Goal: Information Seeking & Learning: Learn about a topic

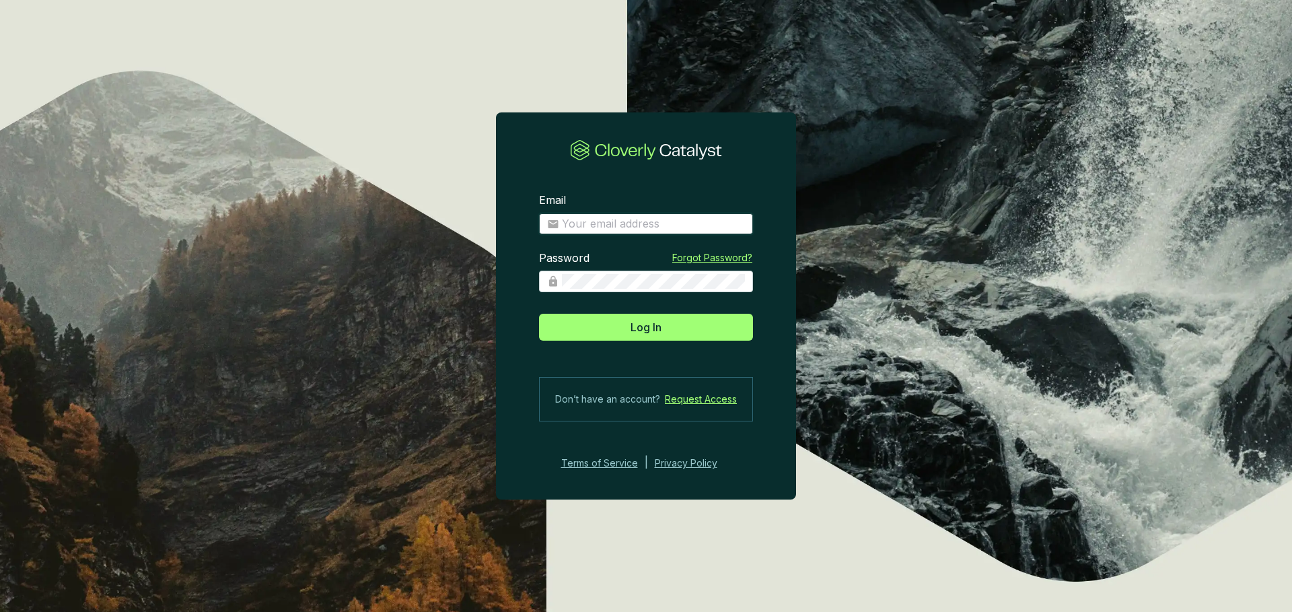
click at [643, 223] on input "Email" at bounding box center [653, 224] width 183 height 15
type input "eugenio@ecoforestco2.com"
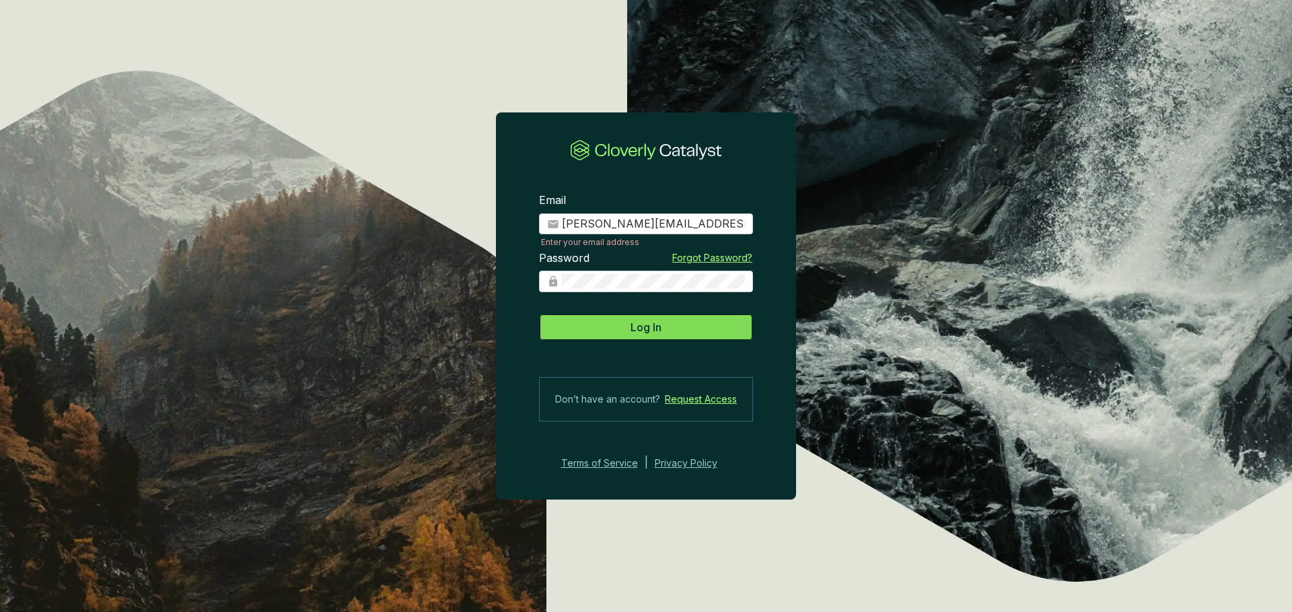
click at [652, 324] on span "Log In" at bounding box center [645, 327] width 31 height 16
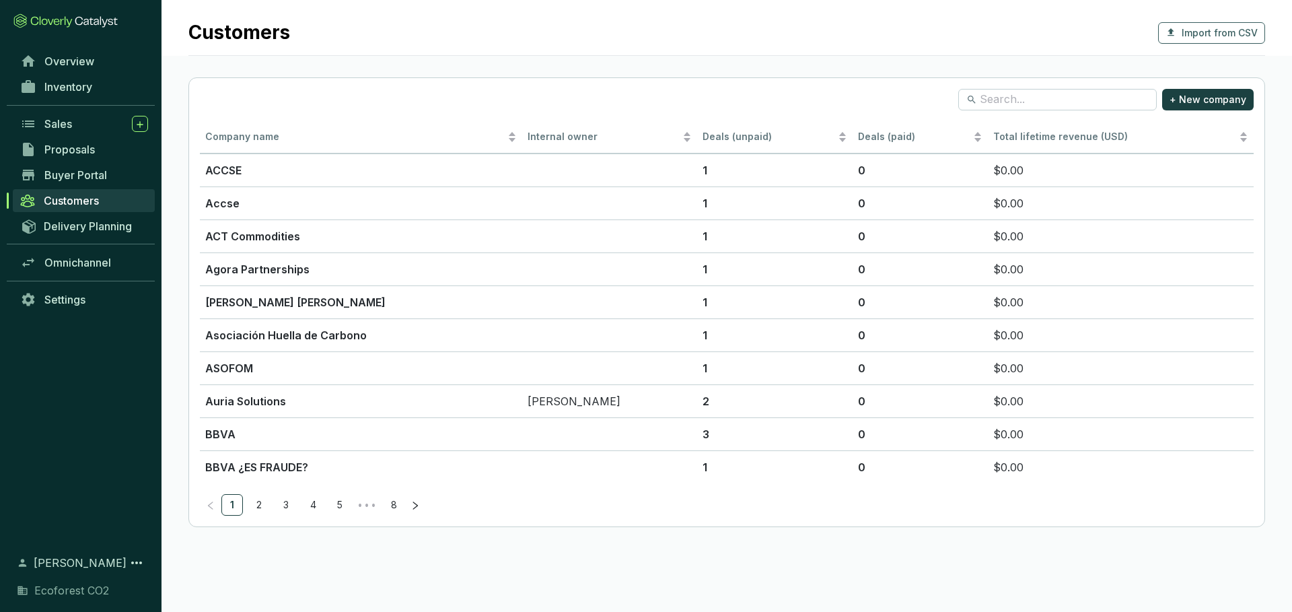
drag, startPoint x: 899, startPoint y: 608, endPoint x: 895, endPoint y: 639, distance: 31.9
drag, startPoint x: 906, startPoint y: 608, endPoint x: 901, endPoint y: 651, distance: 43.4
click at [901, 611] on html "Customers Import from CSV + New company Company name Internal owner Deals (unpa…" at bounding box center [646, 306] width 1292 height 612
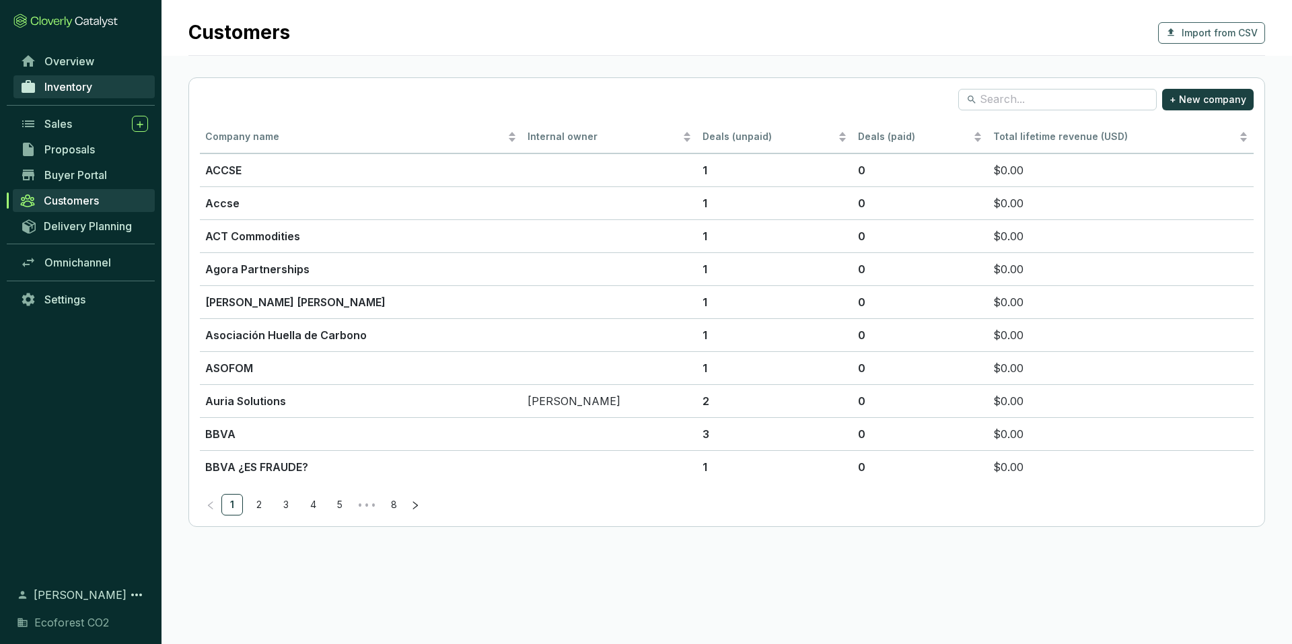
click at [89, 93] on span "Inventory" at bounding box center [68, 86] width 48 height 13
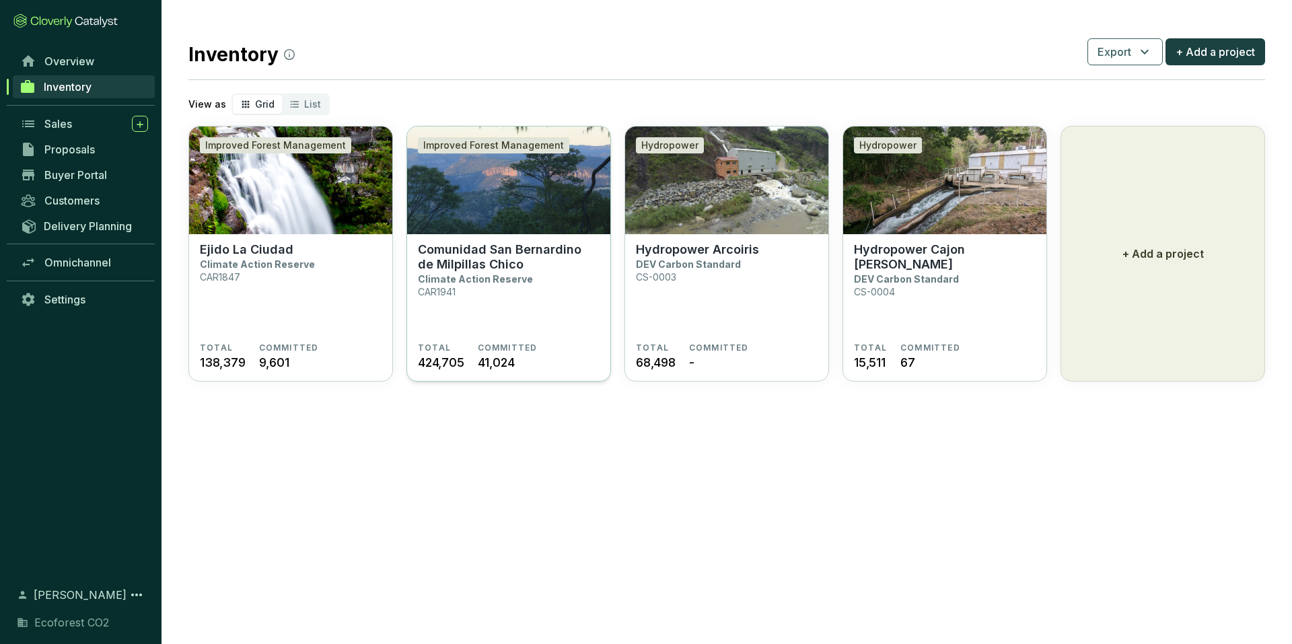
click at [509, 295] on section "Comunidad San Bernardino de Milpillas Chico Climate Action Reserve CAR1941" at bounding box center [509, 292] width 182 height 100
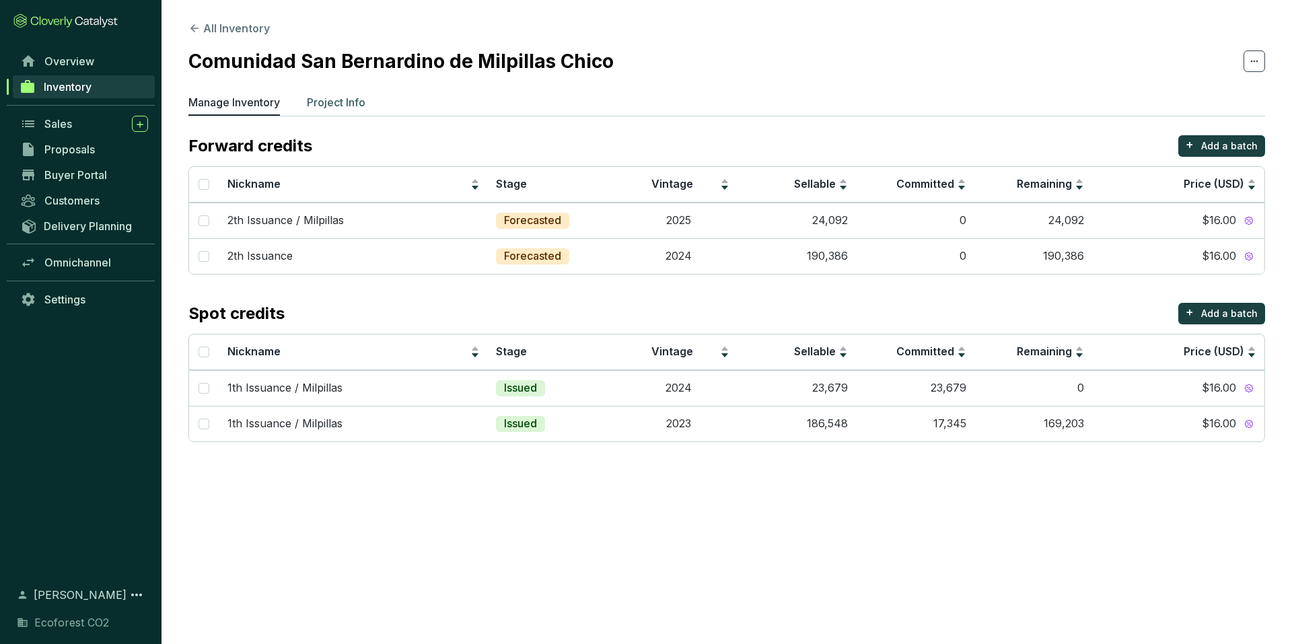
click at [355, 110] on li "Project Info" at bounding box center [336, 105] width 59 height 22
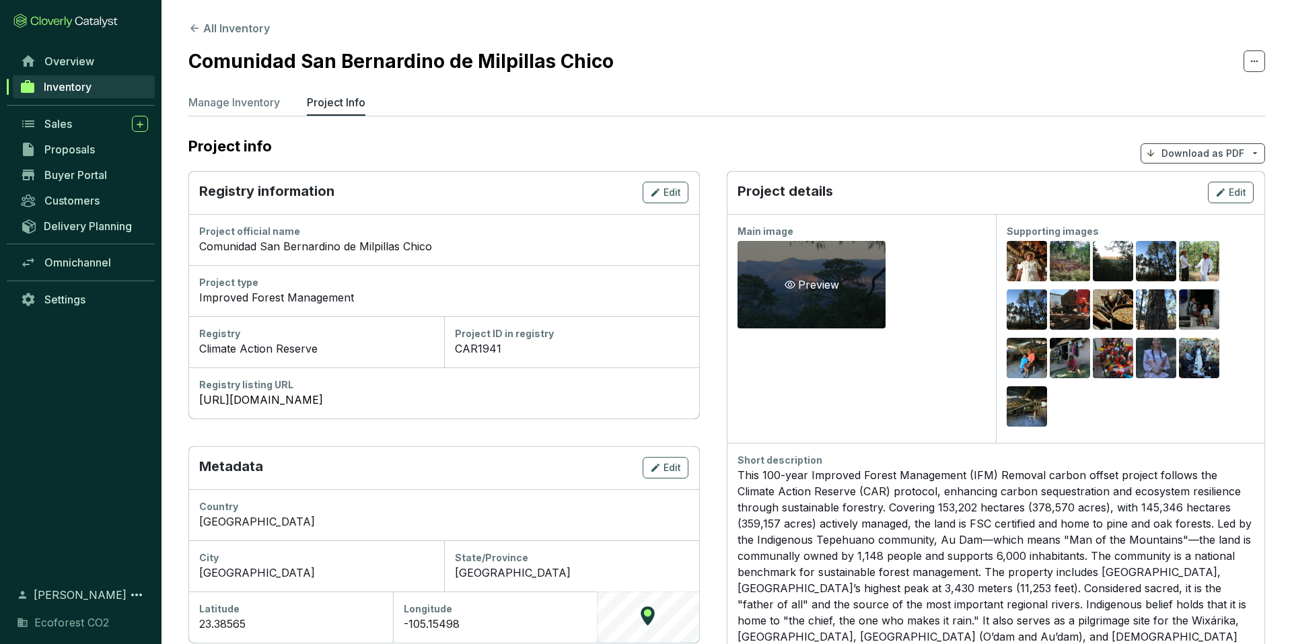
click at [841, 284] on div "Preview" at bounding box center [811, 284] width 148 height 87
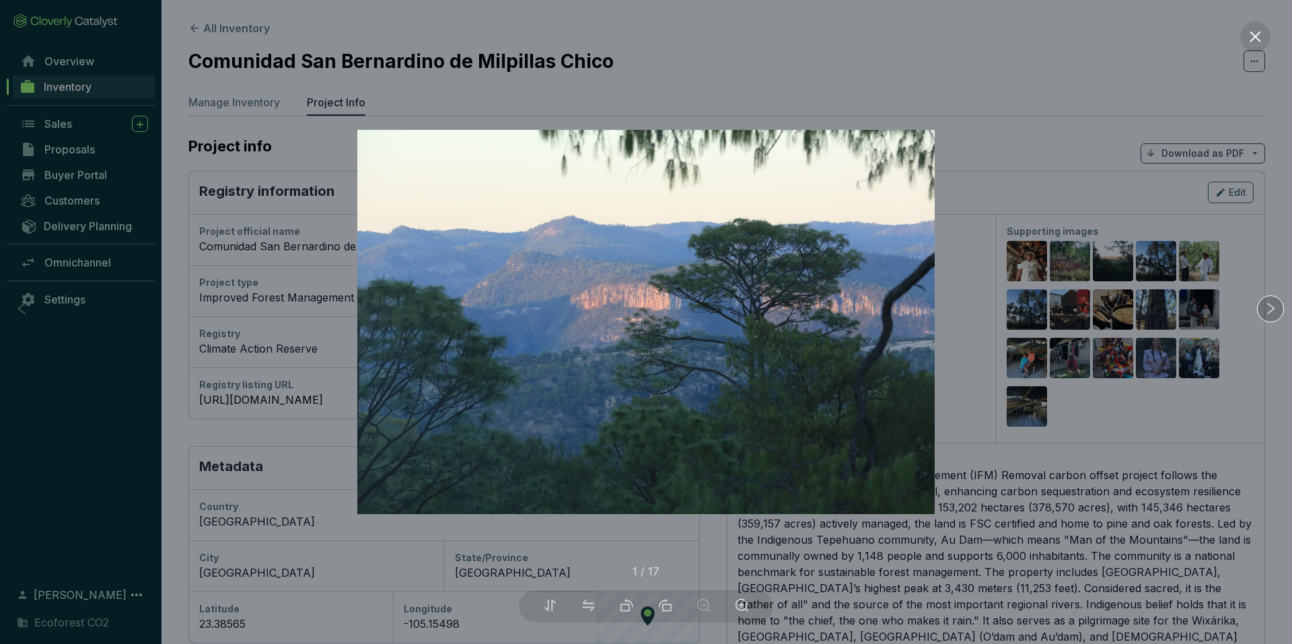
click at [1265, 316] on div at bounding box center [1270, 308] width 27 height 27
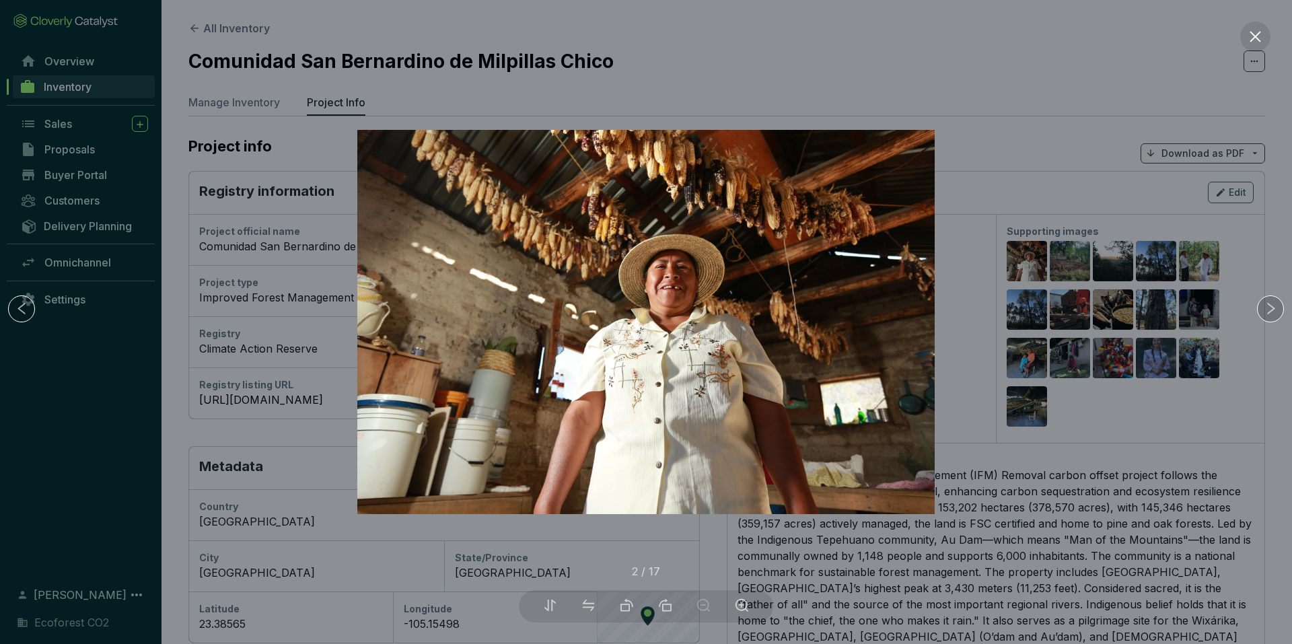
click at [1265, 316] on div at bounding box center [1270, 308] width 27 height 27
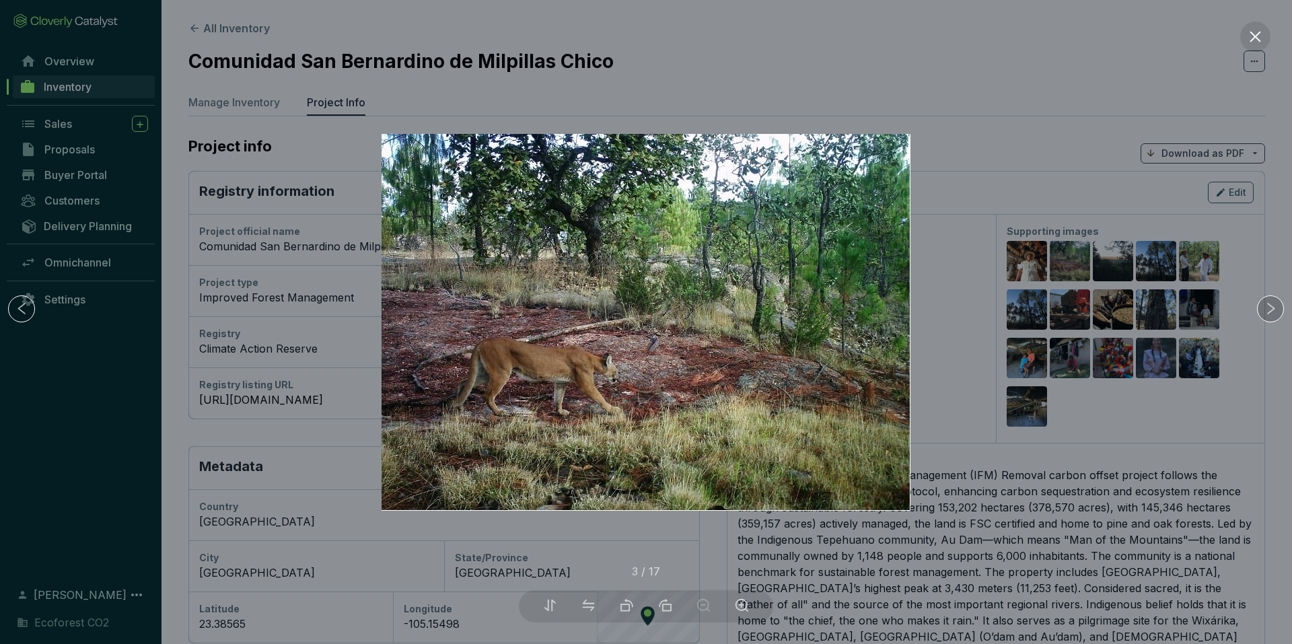
click at [1265, 316] on div at bounding box center [1270, 308] width 27 height 27
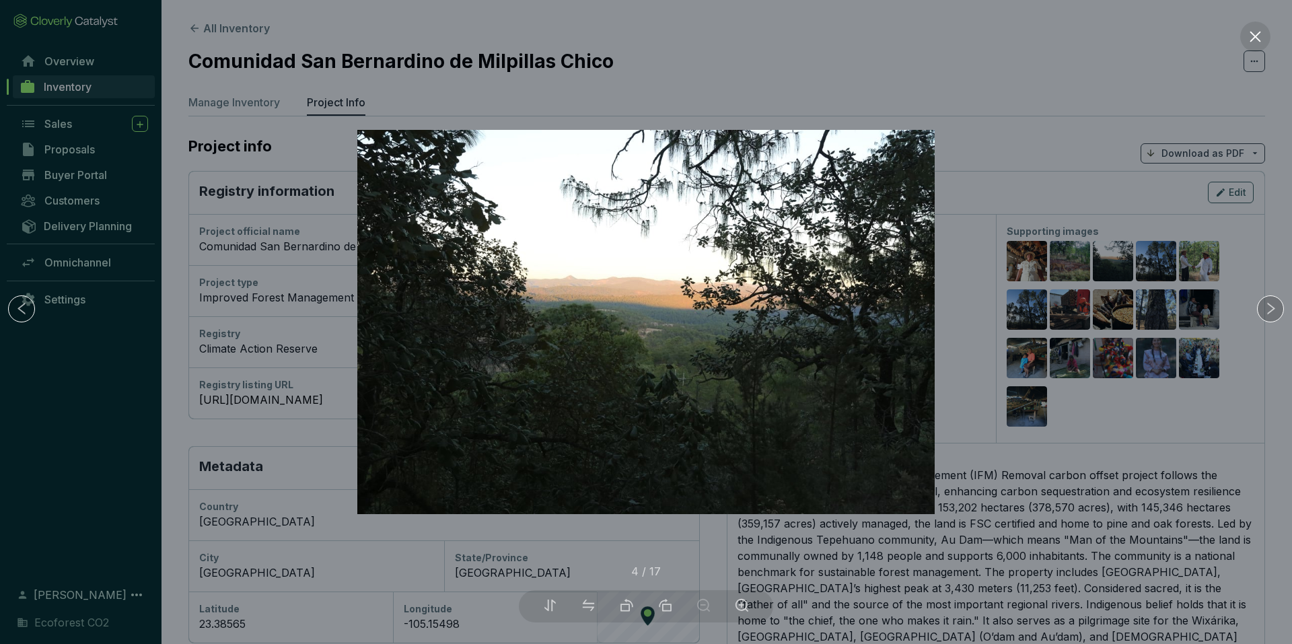
click at [1265, 316] on div at bounding box center [1270, 308] width 27 height 27
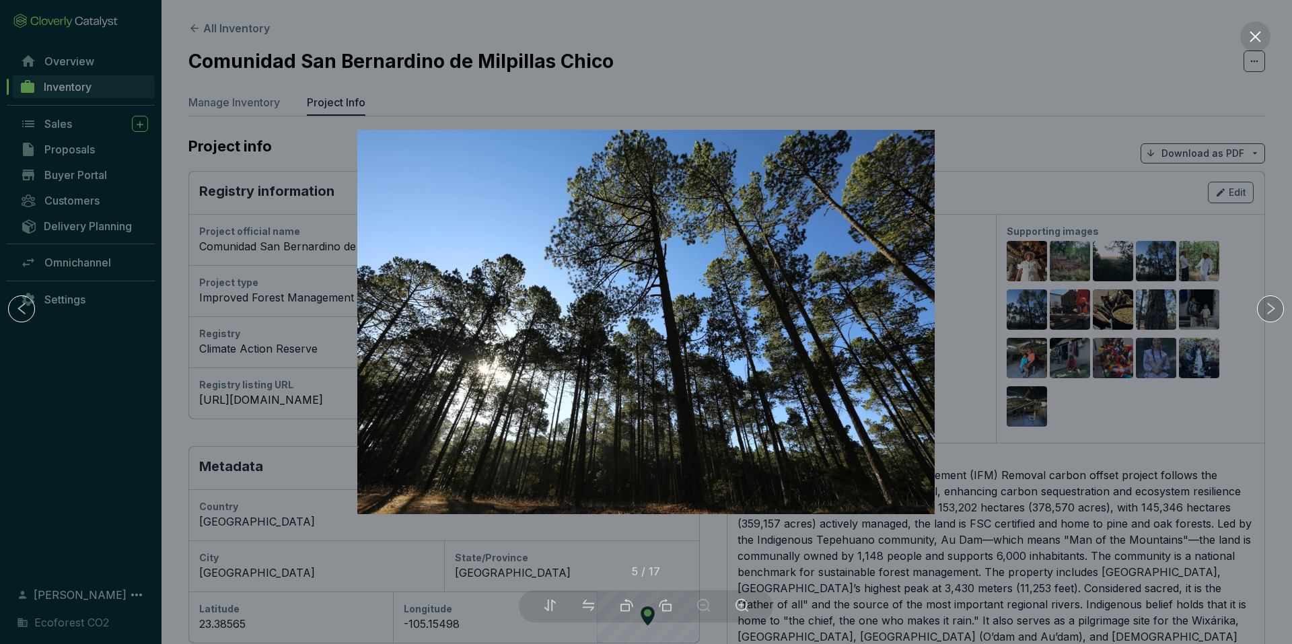
click at [1265, 316] on div at bounding box center [1270, 308] width 27 height 27
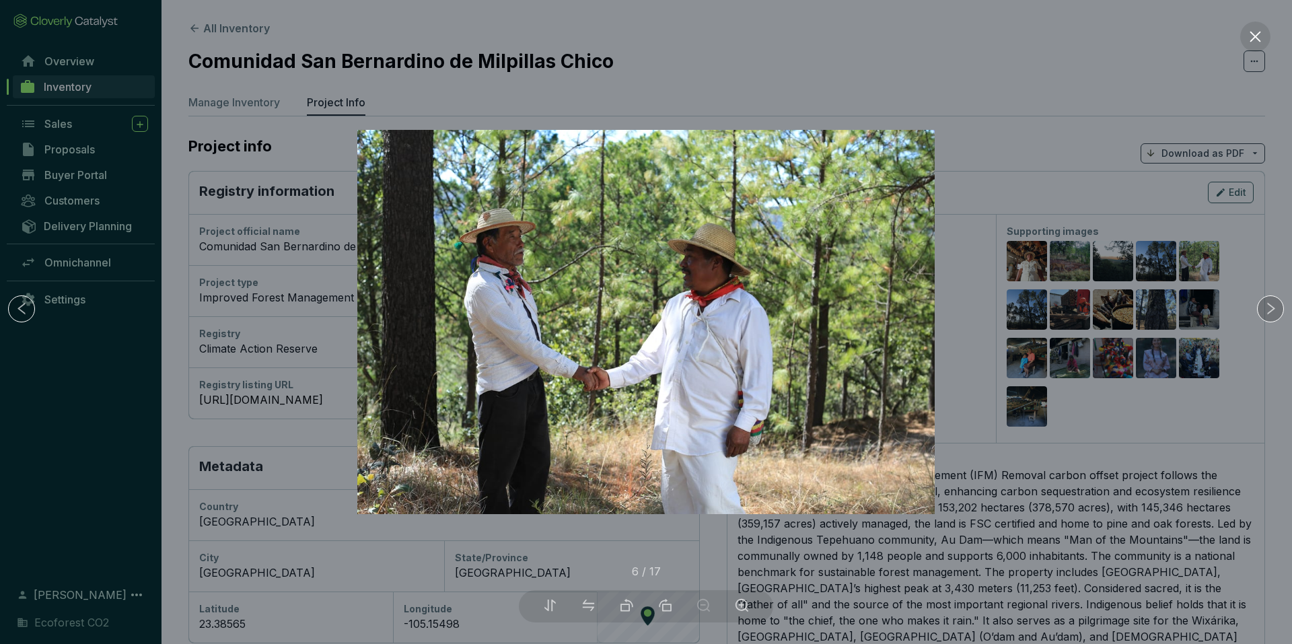
click at [1265, 316] on div at bounding box center [1270, 308] width 27 height 27
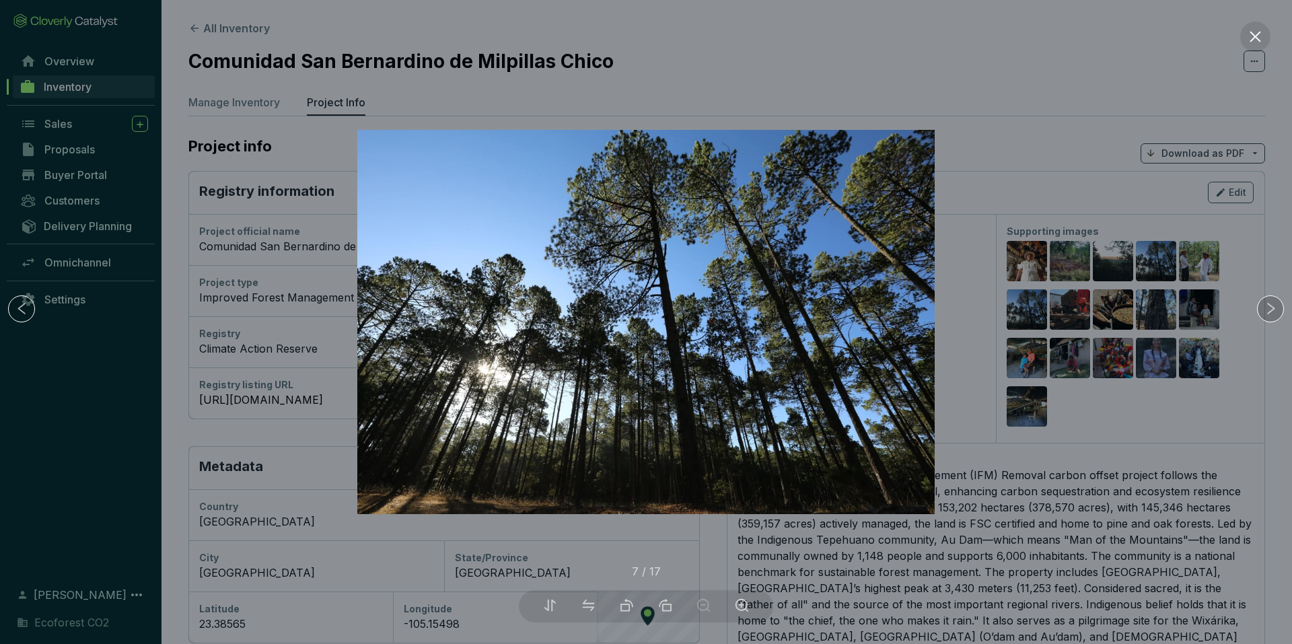
click at [1265, 316] on div at bounding box center [1270, 308] width 27 height 27
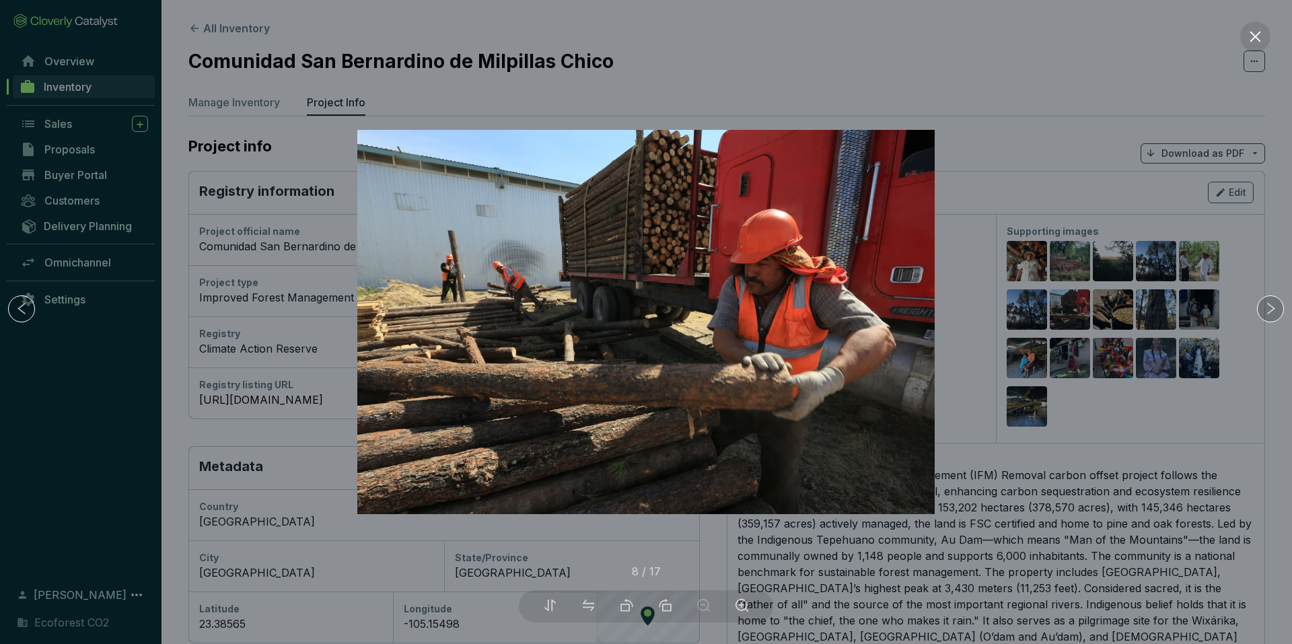
click at [1265, 316] on div at bounding box center [1270, 308] width 27 height 27
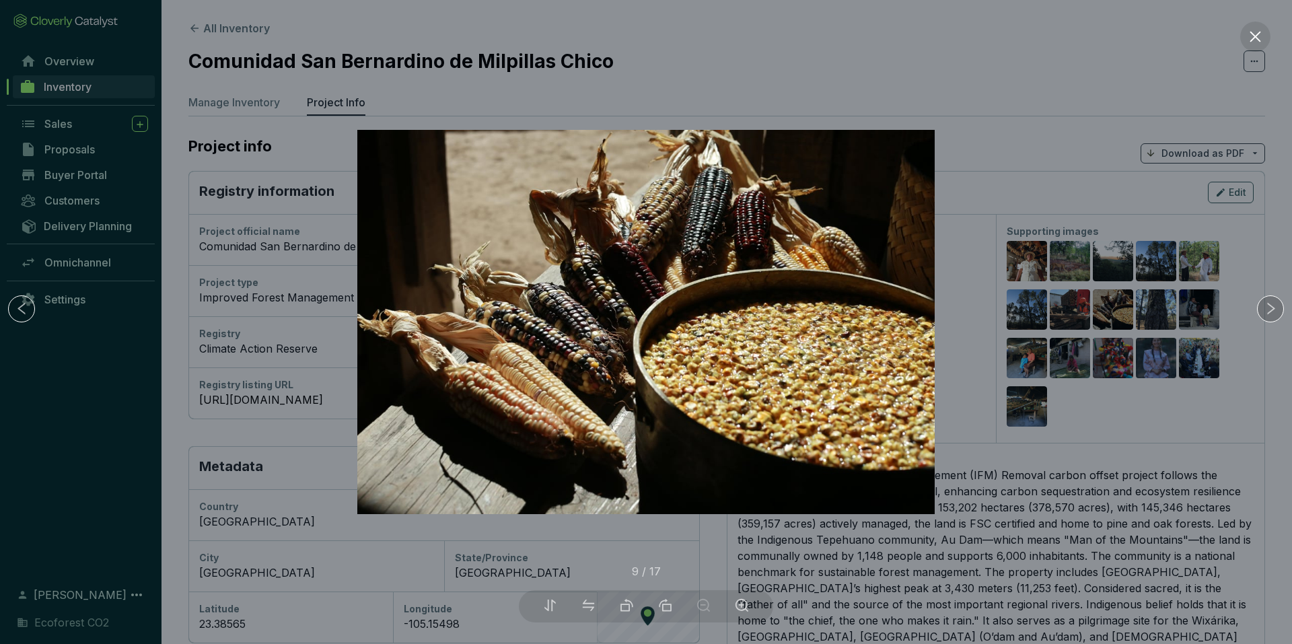
click at [1265, 316] on div at bounding box center [1270, 308] width 27 height 27
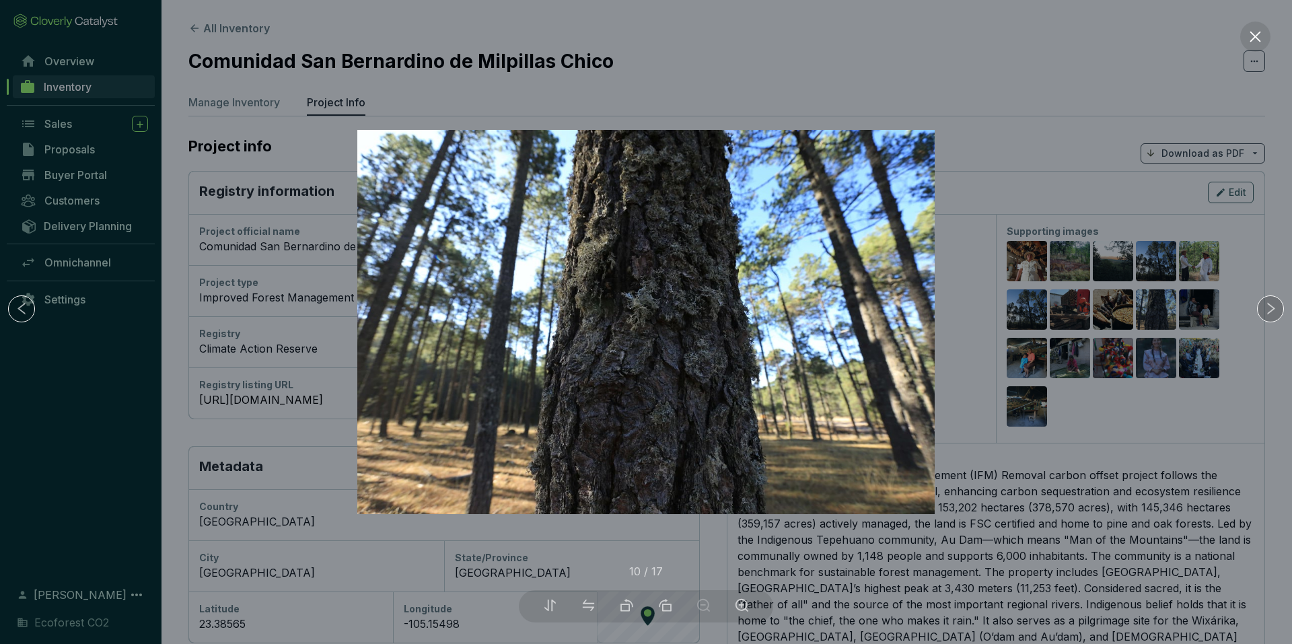
click at [1265, 316] on div at bounding box center [1270, 308] width 27 height 27
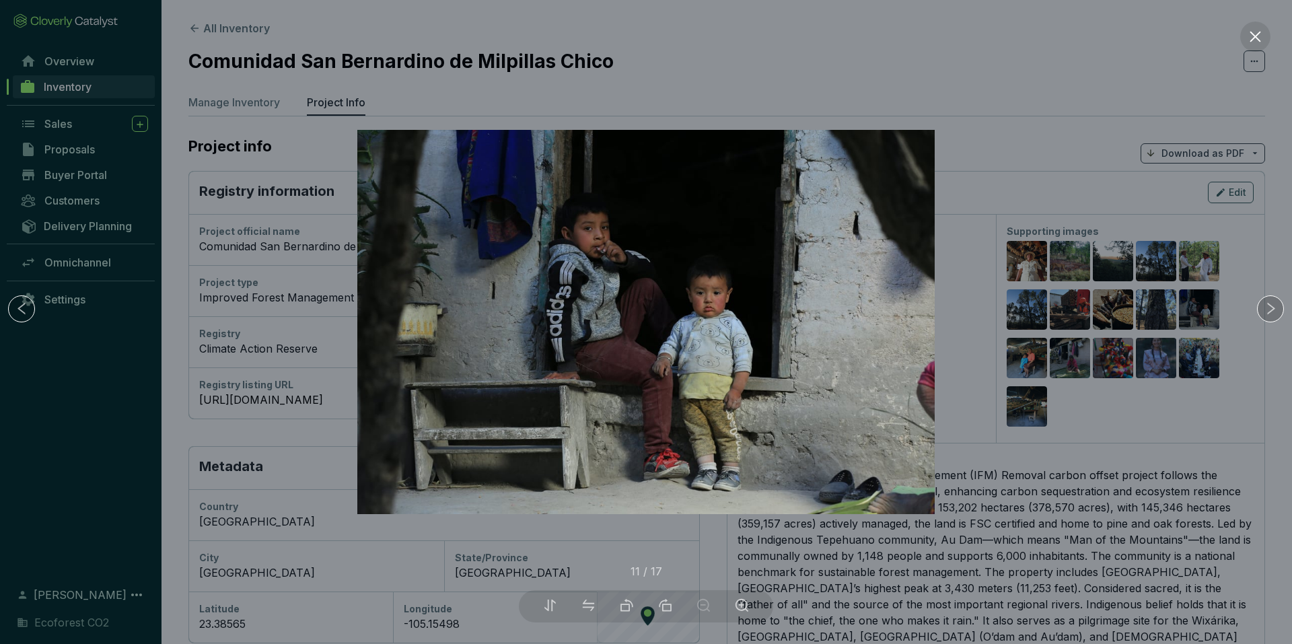
click at [1265, 316] on div at bounding box center [1270, 308] width 27 height 27
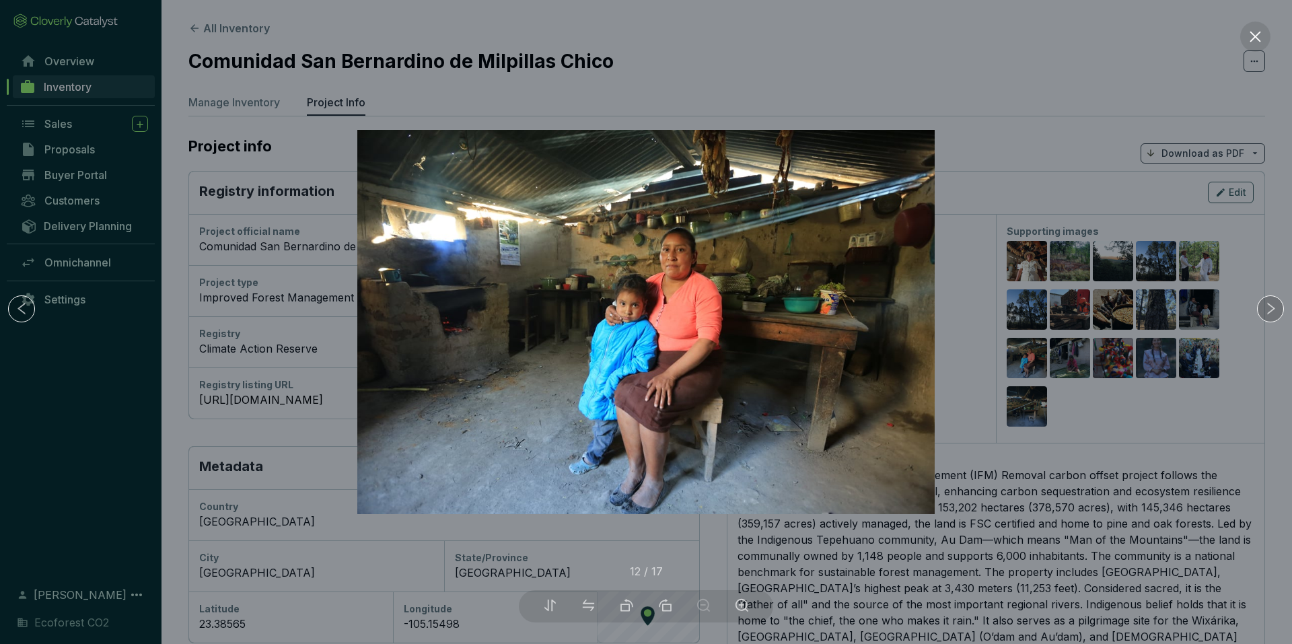
click at [1265, 316] on div at bounding box center [1270, 308] width 27 height 27
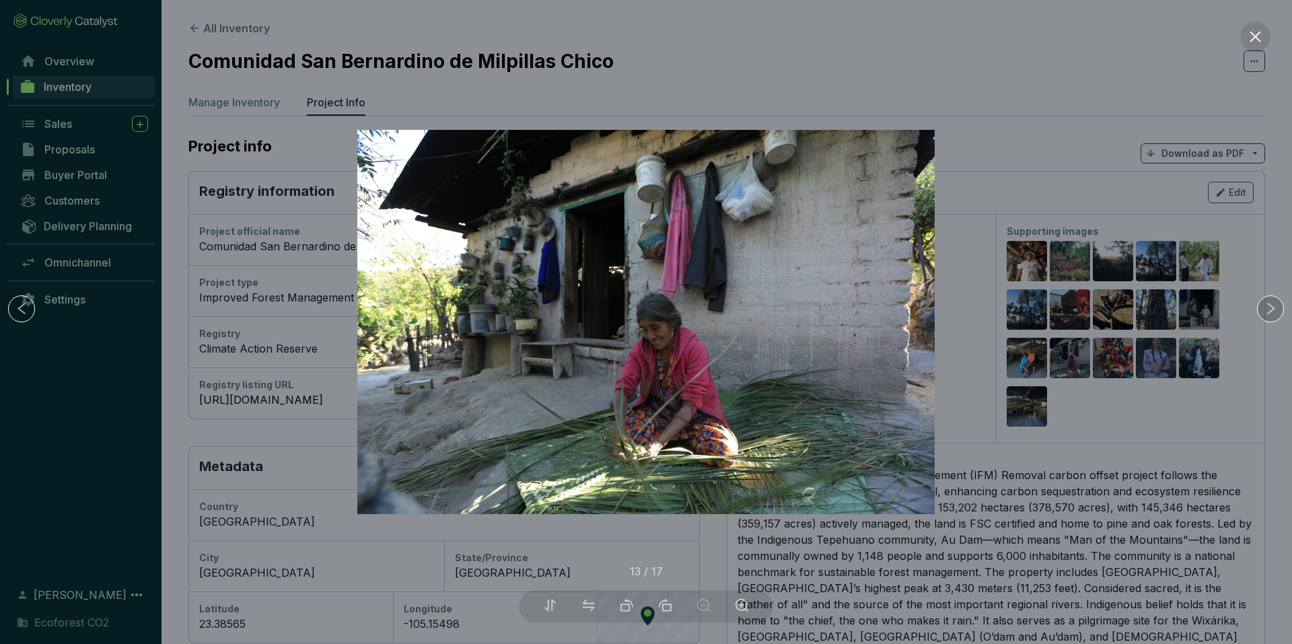
click at [1270, 303] on icon "right" at bounding box center [1270, 308] width 14 height 14
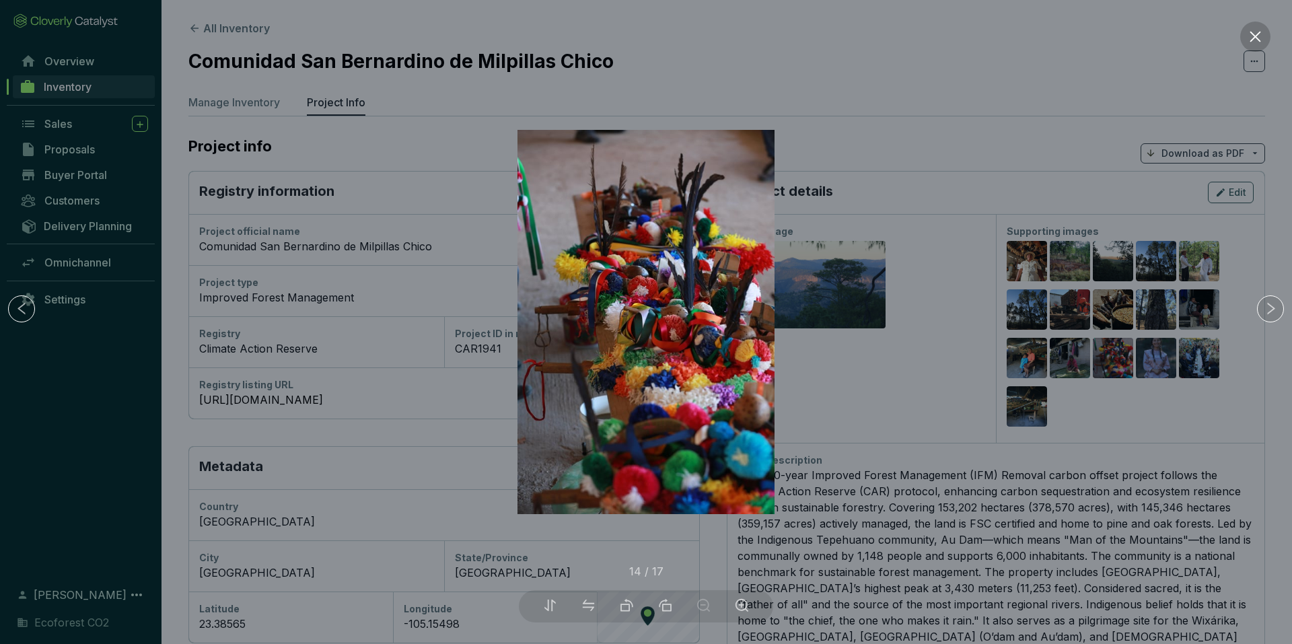
click at [1253, 36] on icon "close" at bounding box center [1255, 37] width 14 height 14
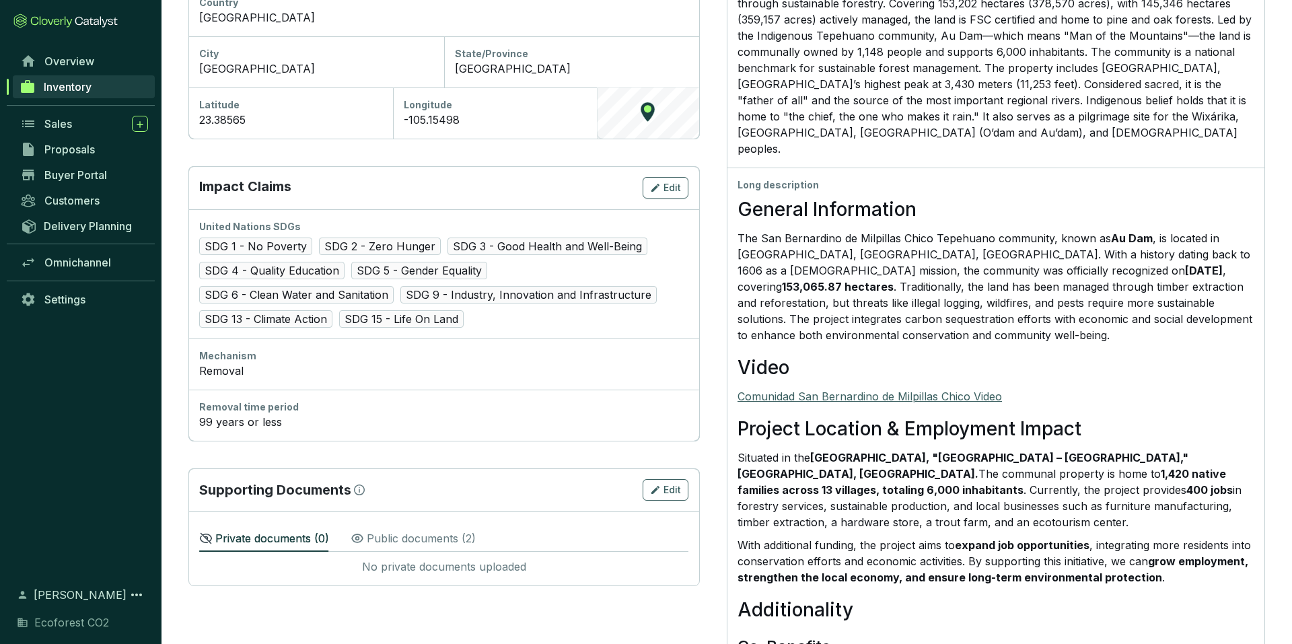
scroll to position [764, 0]
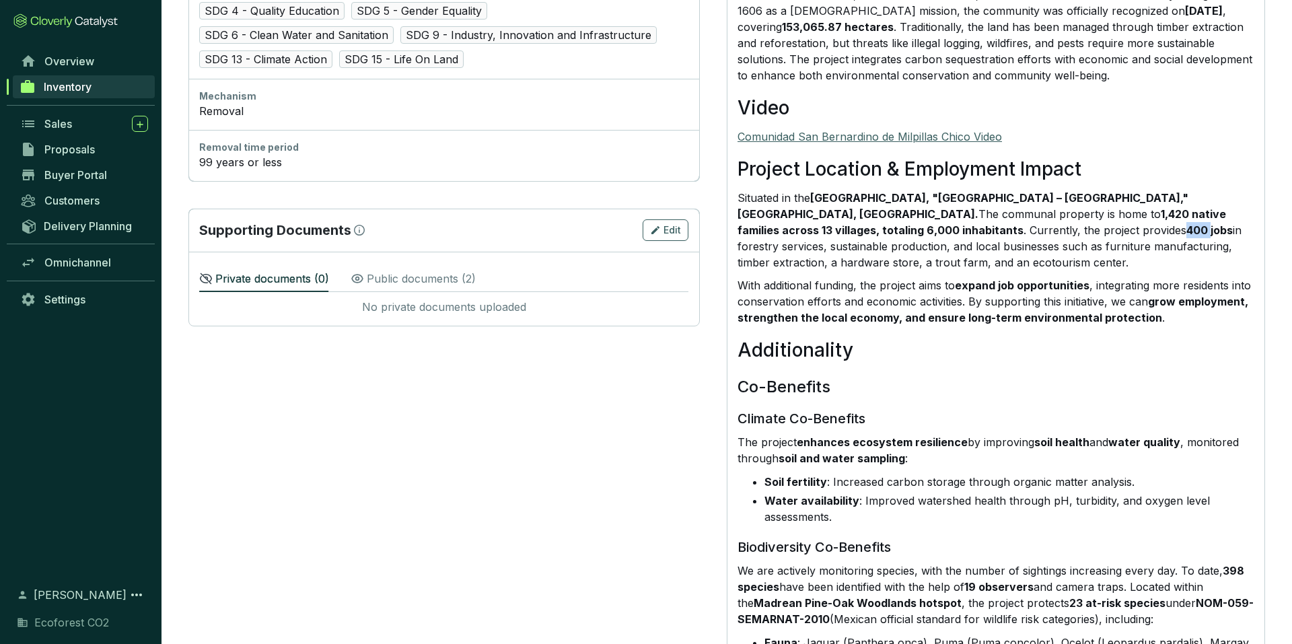
drag, startPoint x: 845, startPoint y: 215, endPoint x: 866, endPoint y: 212, distance: 21.1
click at [1186, 223] on strong "400 jobs" at bounding box center [1209, 229] width 46 height 13
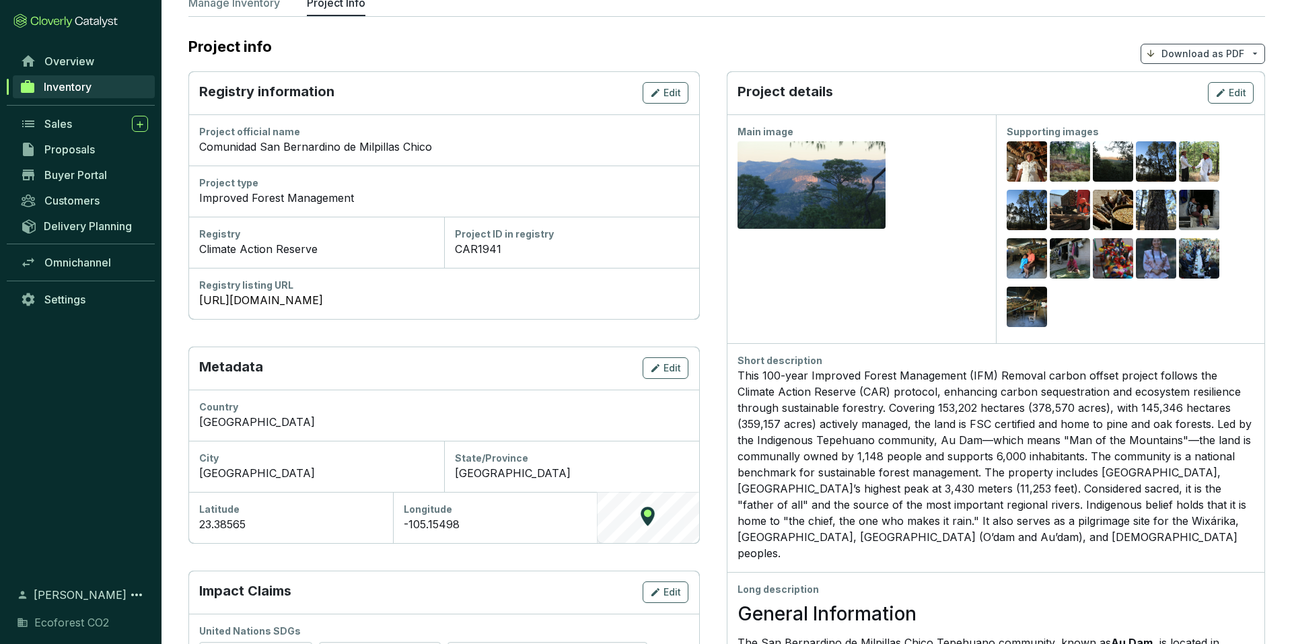
scroll to position [0, 0]
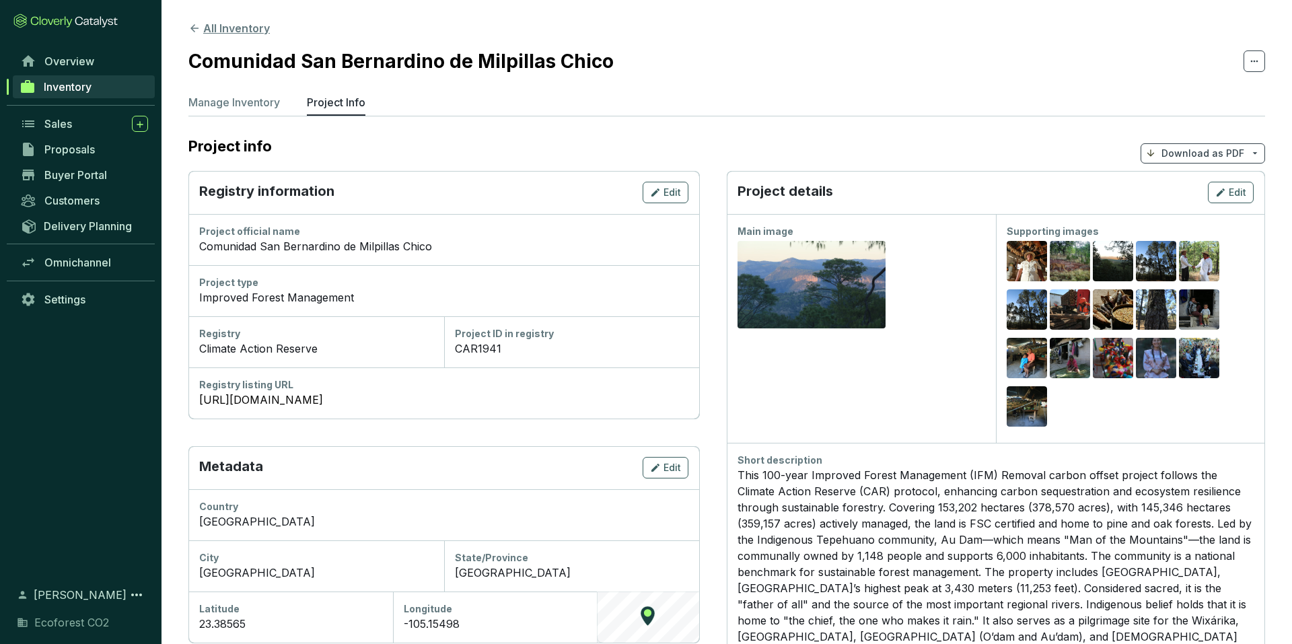
click at [192, 30] on icon at bounding box center [194, 28] width 12 height 12
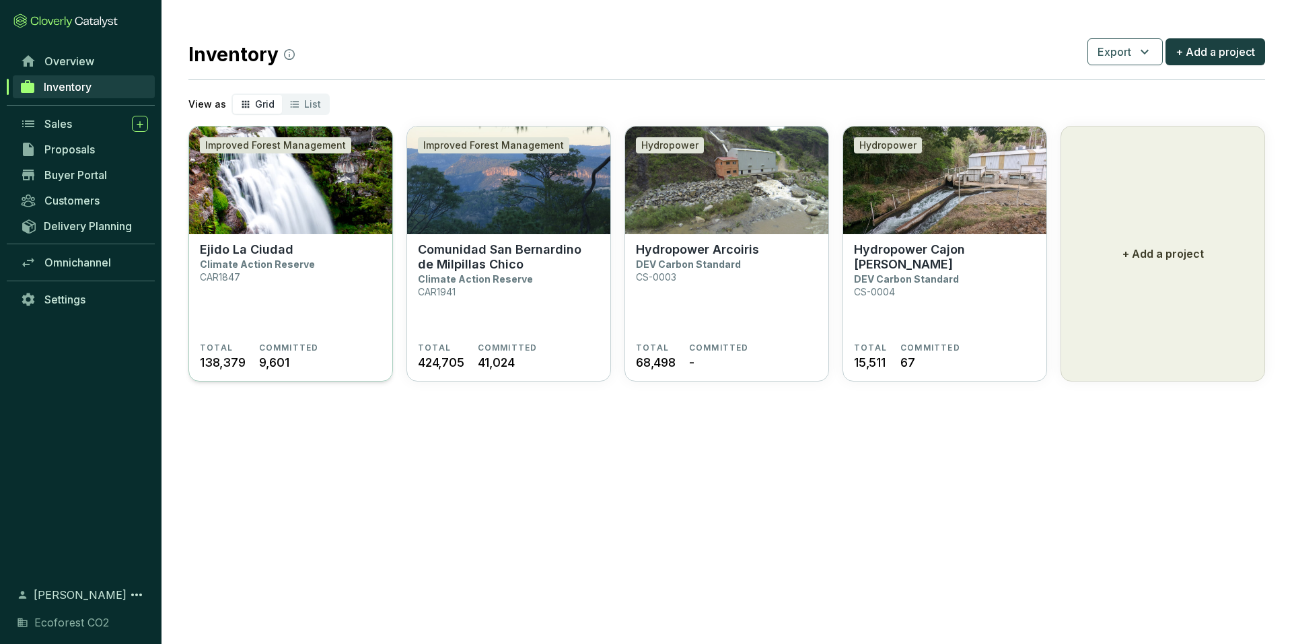
click at [355, 220] on img at bounding box center [290, 180] width 203 height 108
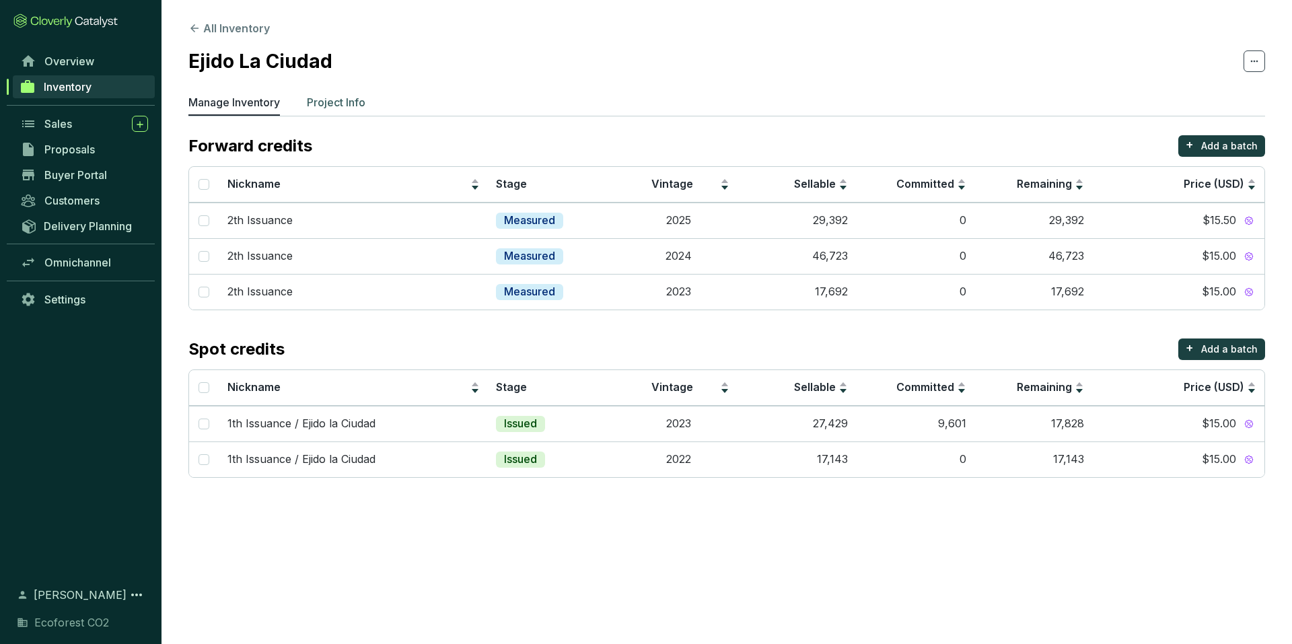
click at [351, 109] on p "Project Info" at bounding box center [336, 102] width 59 height 16
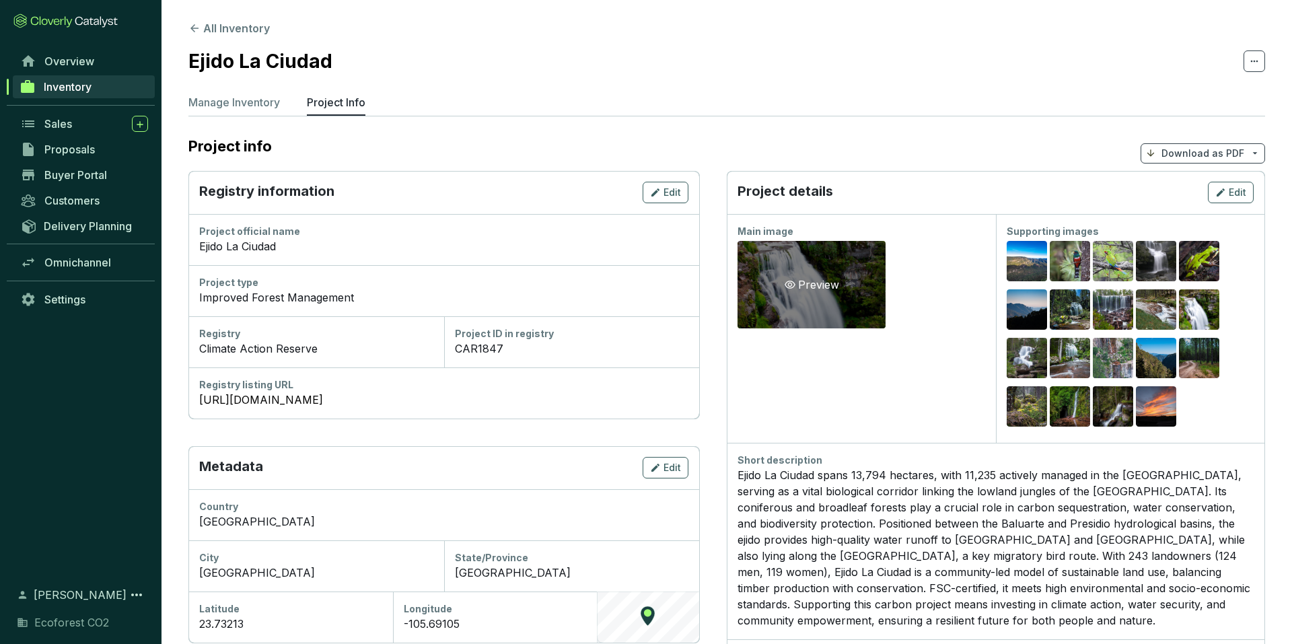
click at [848, 282] on div "Preview" at bounding box center [811, 284] width 148 height 87
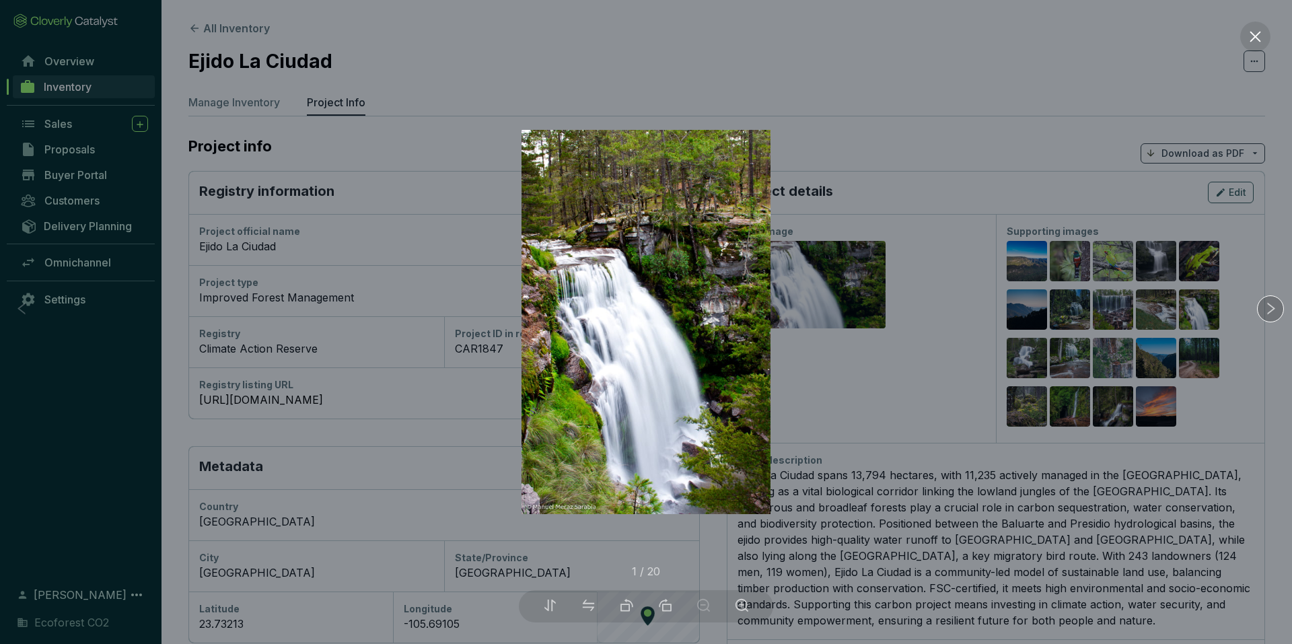
click at [1273, 316] on div at bounding box center [1270, 308] width 27 height 27
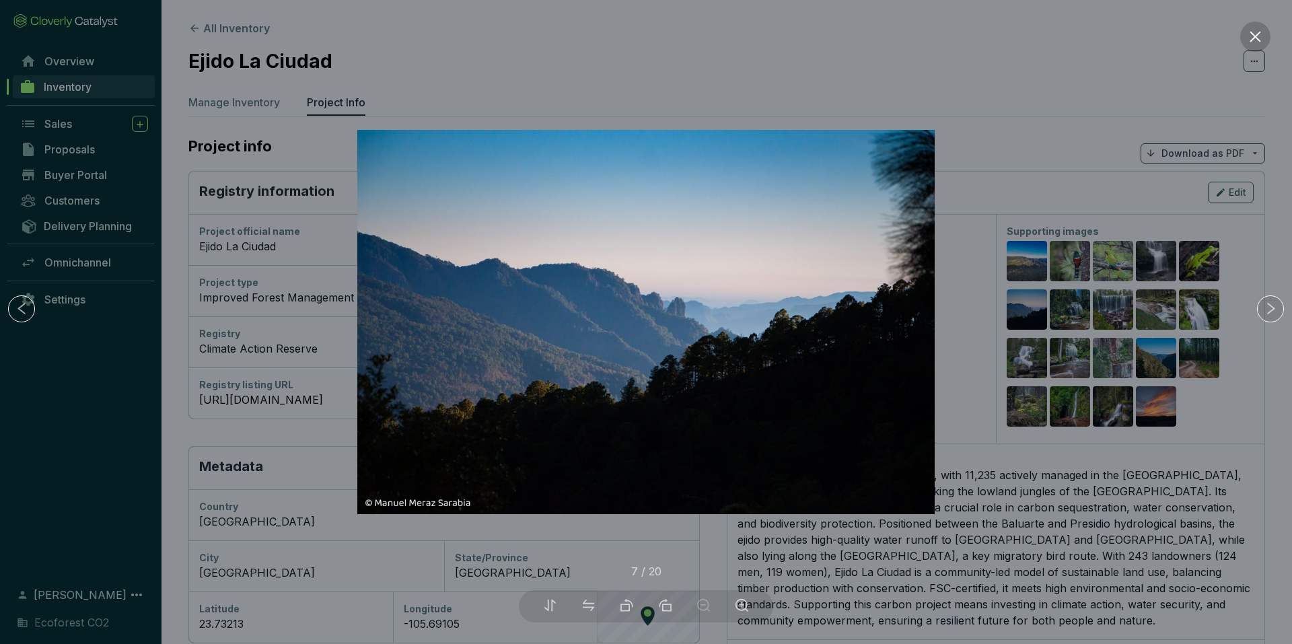
click at [1263, 37] on button at bounding box center [1255, 37] width 30 height 30
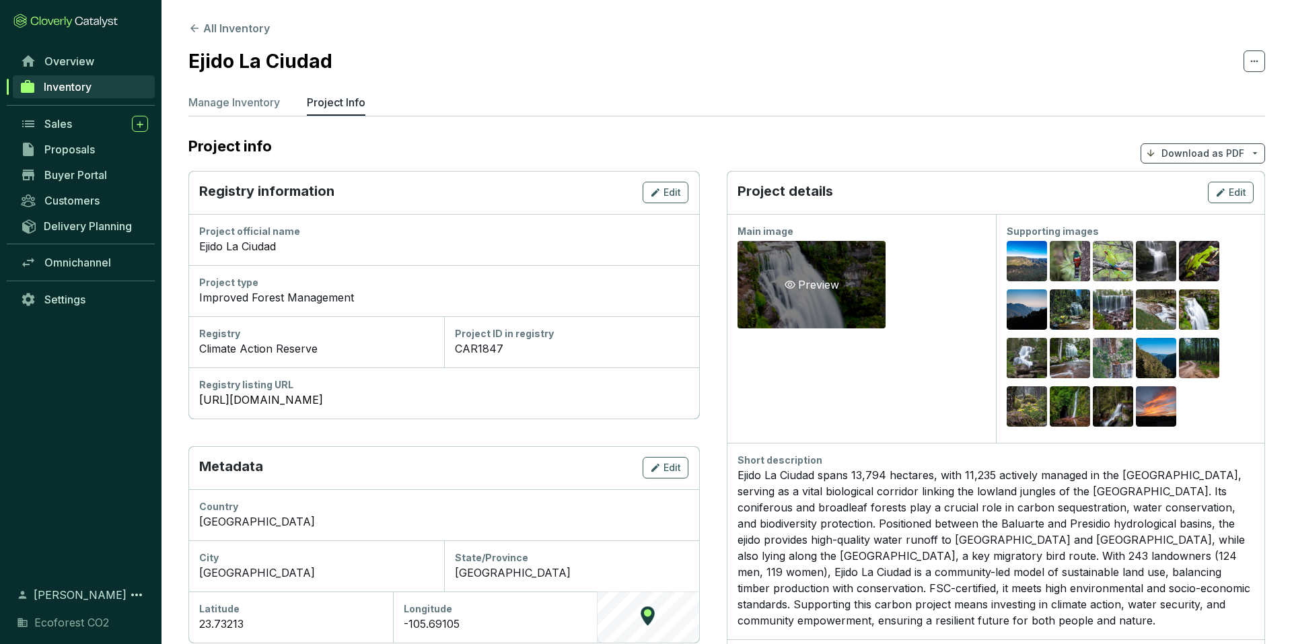
click at [881, 301] on div "Preview" at bounding box center [811, 284] width 148 height 87
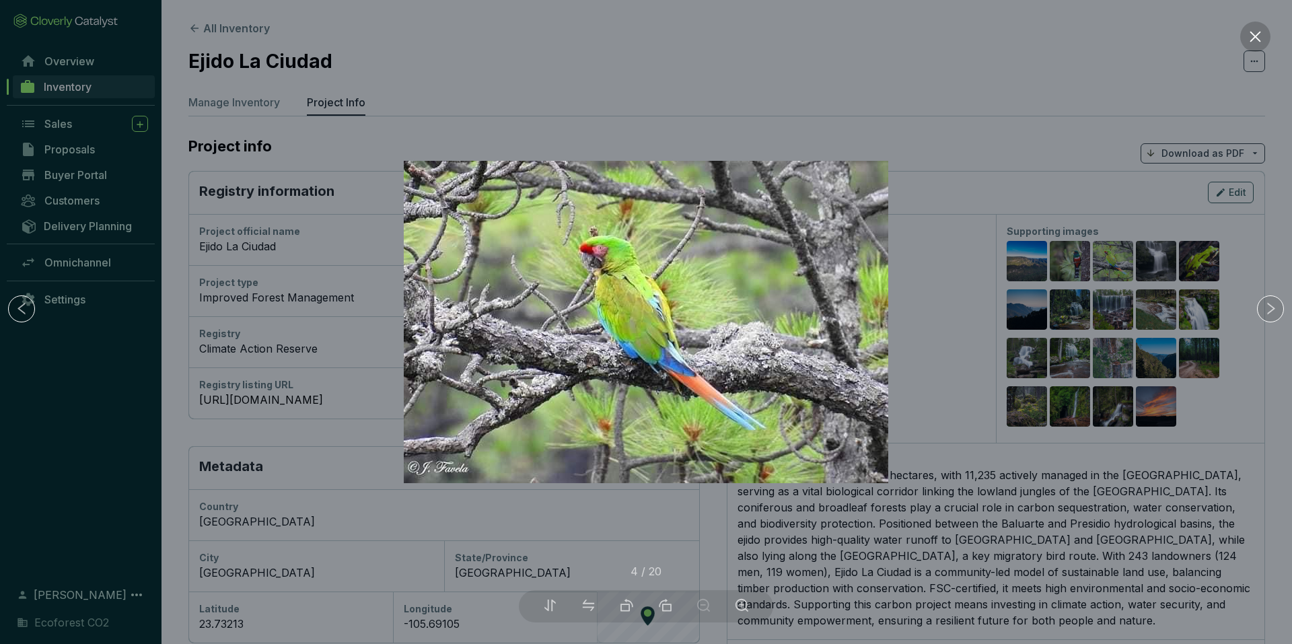
click at [1254, 43] on icon "close" at bounding box center [1255, 37] width 14 height 14
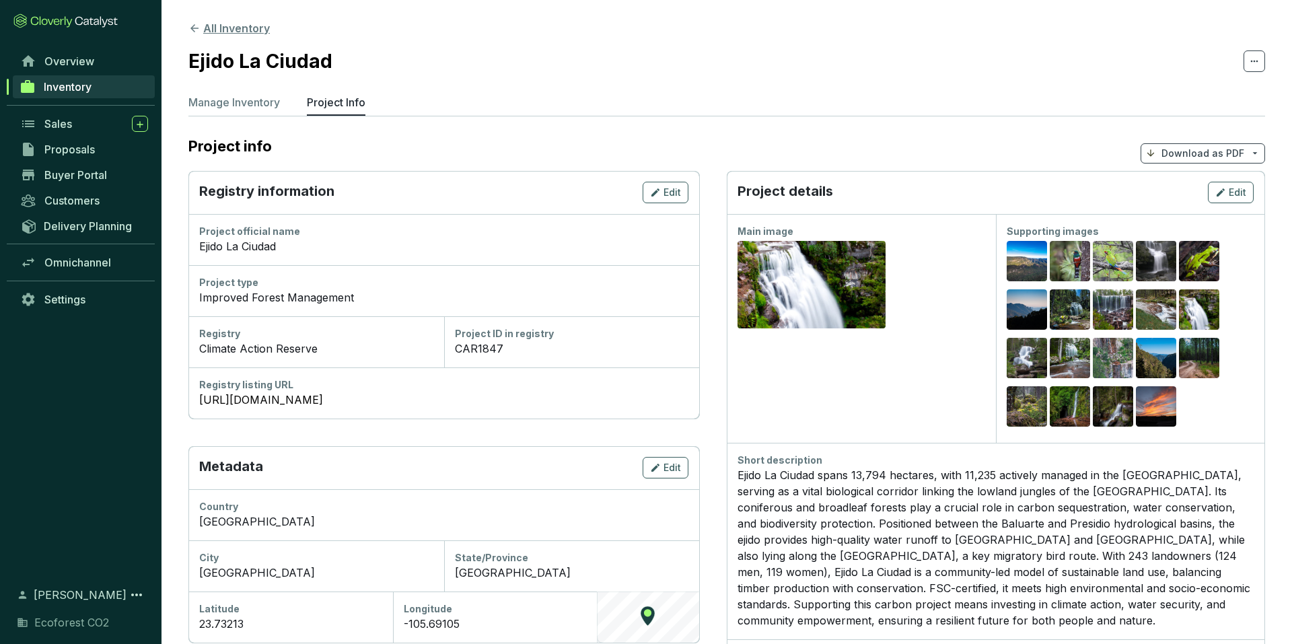
click at [194, 24] on icon at bounding box center [194, 28] width 12 height 12
